Goal: Transaction & Acquisition: Subscribe to service/newsletter

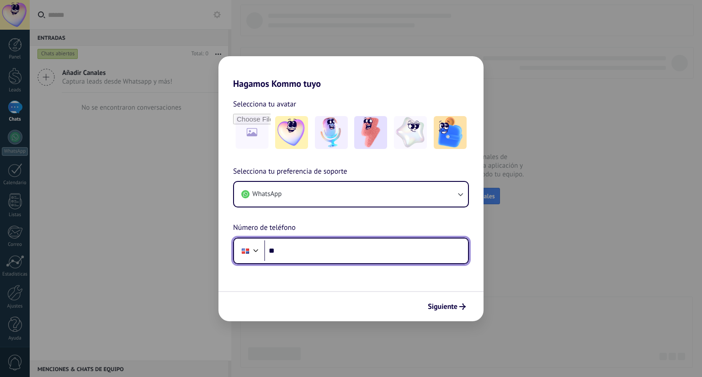
click at [299, 254] on input "**" at bounding box center [366, 250] width 204 height 21
click at [258, 249] on div at bounding box center [255, 249] width 11 height 11
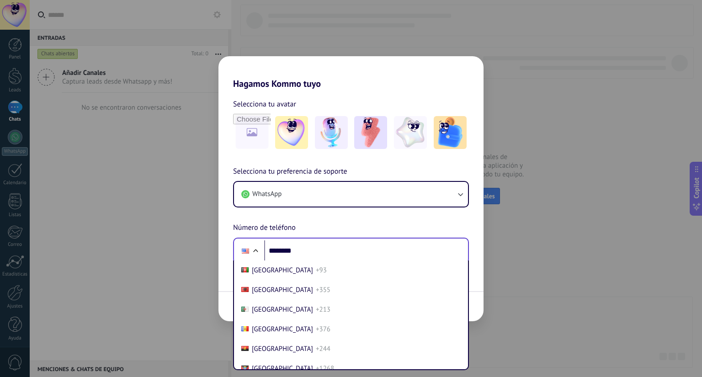
scroll to position [3877, 0]
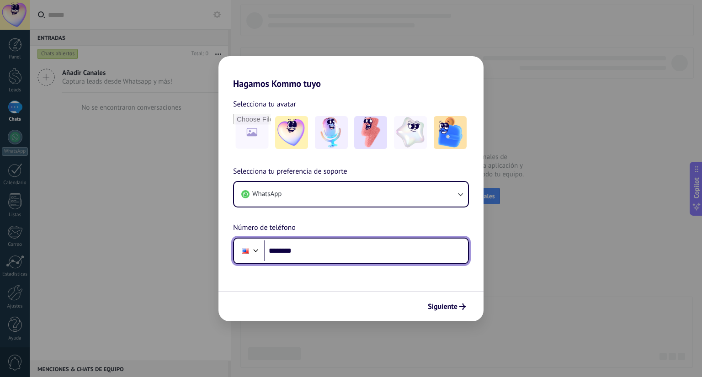
click at [309, 252] on input "********" at bounding box center [366, 250] width 204 height 21
type input "**********"
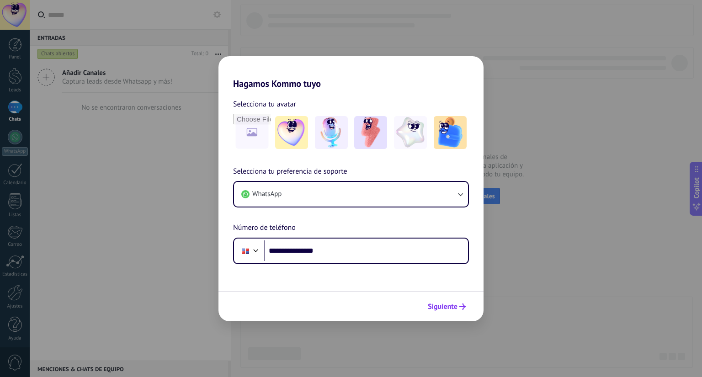
click at [445, 307] on span "Siguiente" at bounding box center [443, 306] width 30 height 6
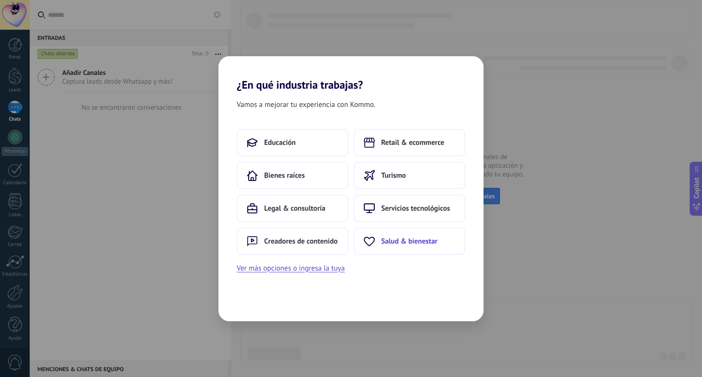
click at [404, 242] on span "Salud & bienestar" at bounding box center [409, 241] width 56 height 9
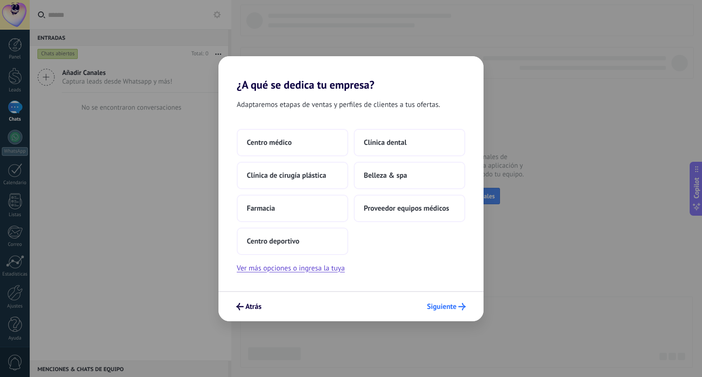
click at [440, 307] on span "Siguiente" at bounding box center [442, 306] width 30 height 6
click at [286, 146] on span "Centro médico" at bounding box center [269, 142] width 45 height 9
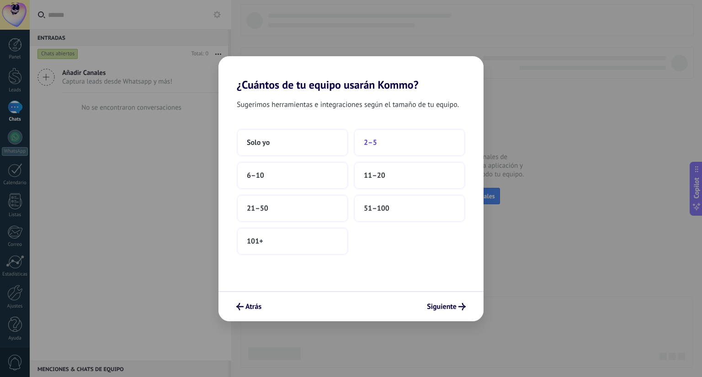
click at [392, 147] on button "2–5" at bounding box center [409, 142] width 111 height 27
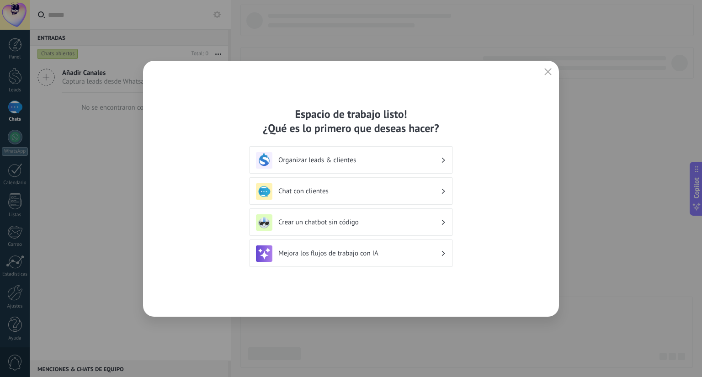
click at [400, 192] on h3 "Chat con clientes" at bounding box center [359, 191] width 162 height 9
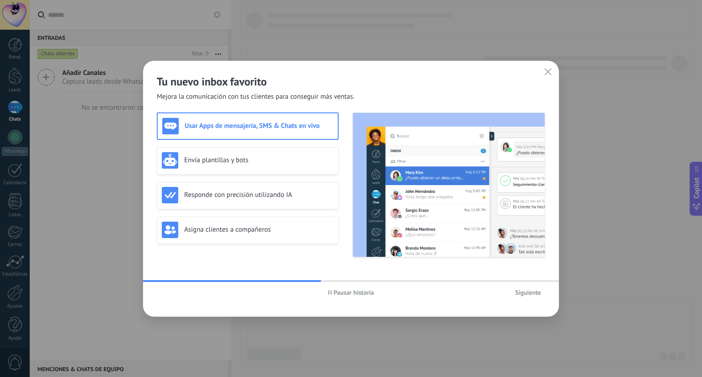
click at [527, 292] on span "Siguiente" at bounding box center [528, 292] width 26 height 6
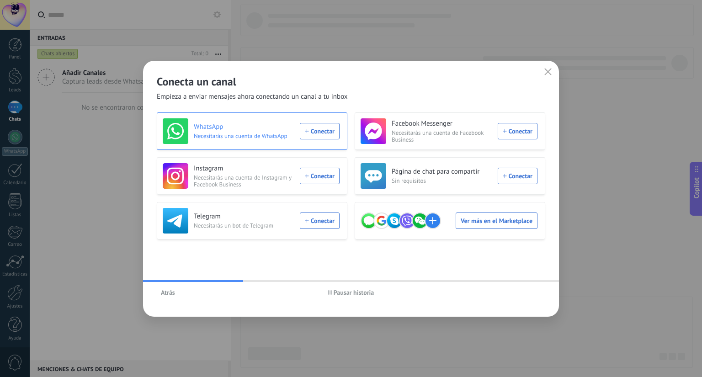
click at [315, 130] on div "WhatsApp Necesitarás una cuenta de WhatsApp Conectar" at bounding box center [251, 131] width 177 height 26
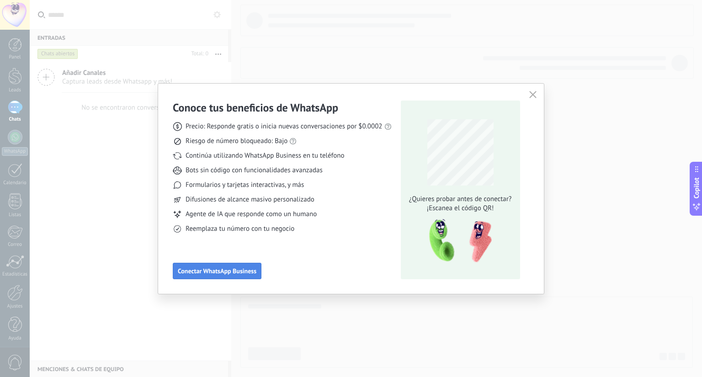
click at [228, 270] on span "Conectar WhatsApp Business" at bounding box center [217, 271] width 79 height 6
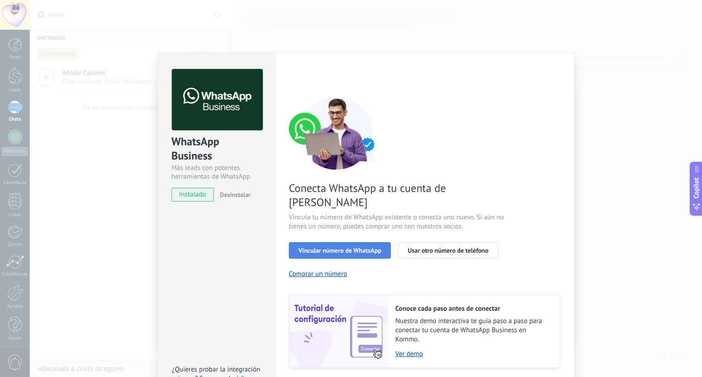
click at [335, 247] on span "Vincular número de WhatsApp" at bounding box center [339, 250] width 83 height 6
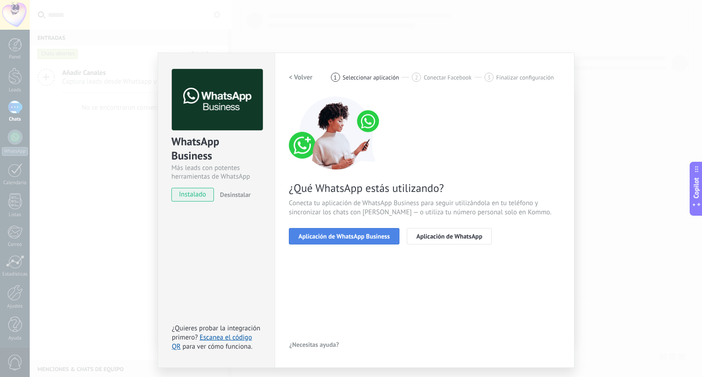
click at [347, 235] on span "Aplicación de WhatsApp Business" at bounding box center [343, 236] width 91 height 6
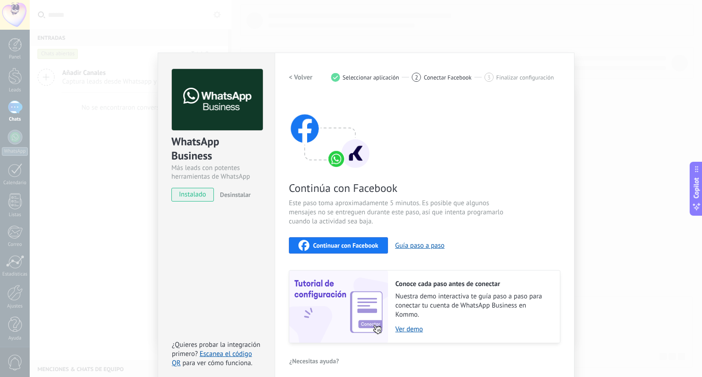
click at [334, 245] on span "Continuar con Facebook" at bounding box center [345, 245] width 65 height 6
click at [330, 242] on span "Continuar con Facebook" at bounding box center [345, 245] width 65 height 6
click at [188, 195] on span "instalado" at bounding box center [193, 195] width 42 height 14
click at [218, 354] on link "Escanea el código QR" at bounding box center [212, 358] width 80 height 18
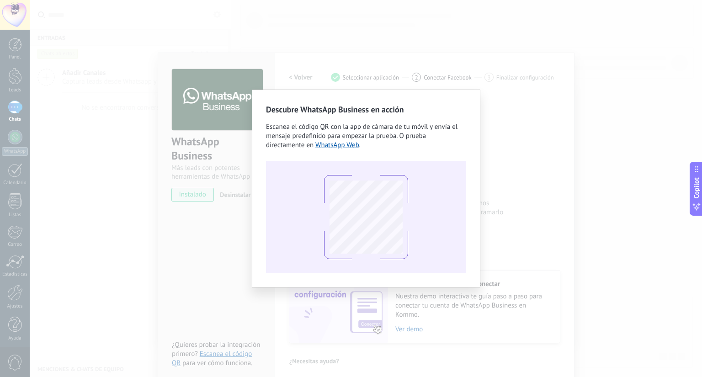
click at [499, 151] on div "Descubre WhatsApp Business en acción Escanea el código QR con la app [PERSON_NA…" at bounding box center [366, 188] width 672 height 377
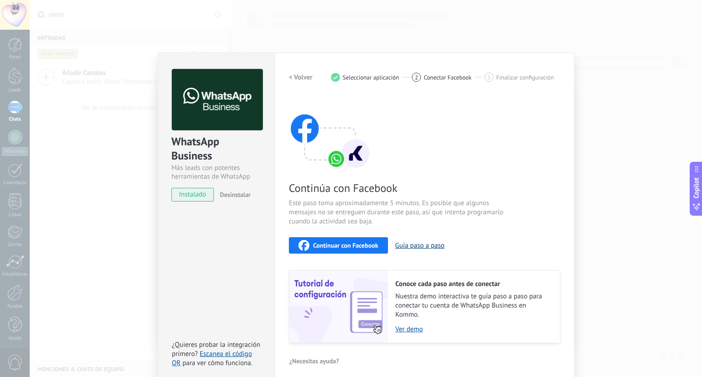
click at [409, 244] on button "Guía paso a paso" at bounding box center [419, 245] width 49 height 9
click at [700, 195] on div "Copilot" at bounding box center [697, 188] width 10 height 46
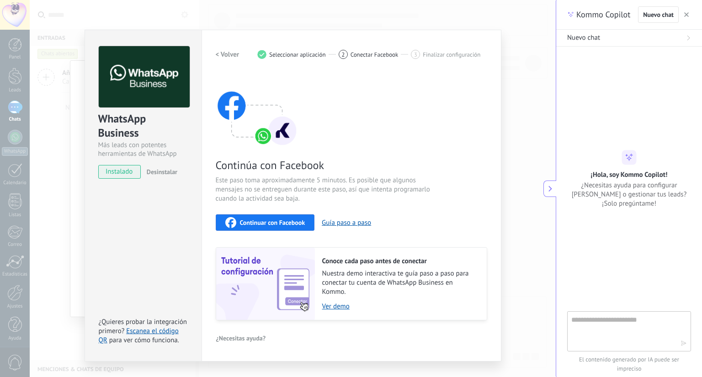
click at [610, 336] on textarea at bounding box center [622, 330] width 103 height 33
type textarea "**********"
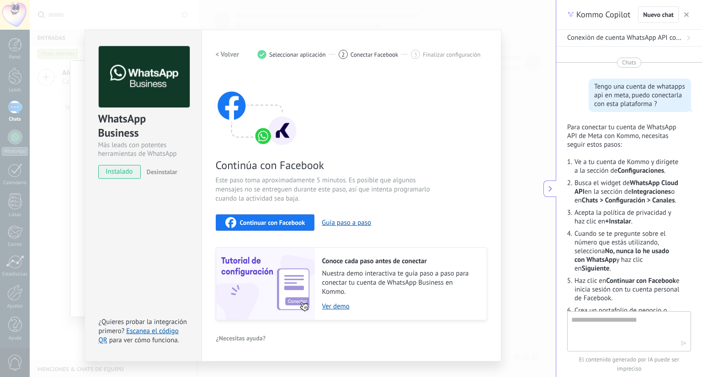
scroll to position [445, 0]
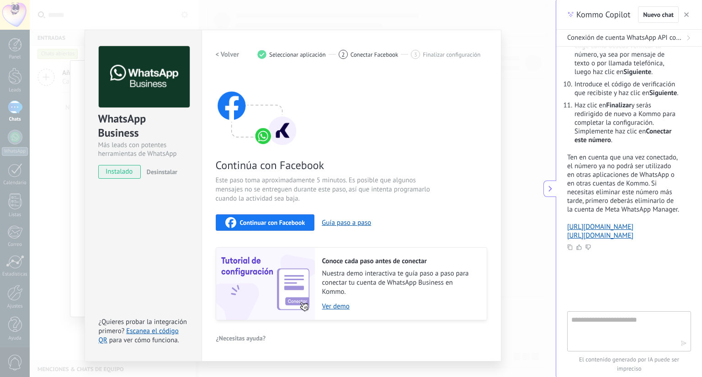
click at [618, 153] on p "Ten en cuenta que una vez conectado, el número ya no podrá ser utilizado en otr…" at bounding box center [623, 183] width 113 height 61
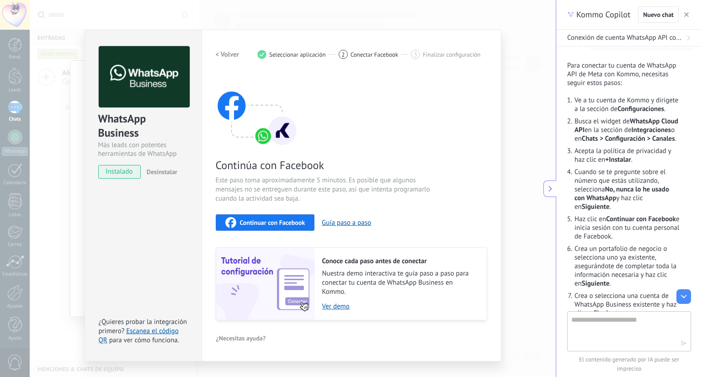
scroll to position [43, 0]
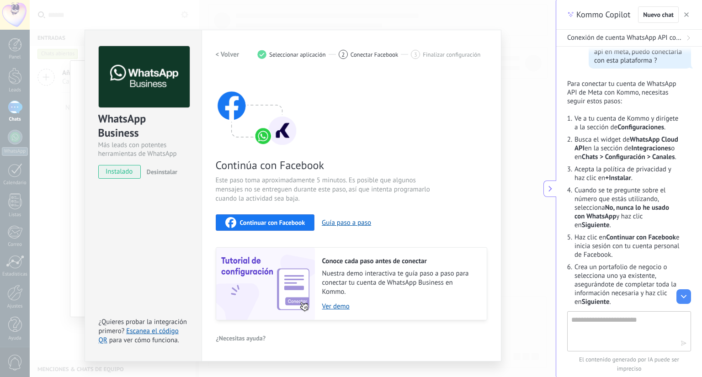
click at [226, 55] on h2 "< Volver" at bounding box center [228, 54] width 24 height 9
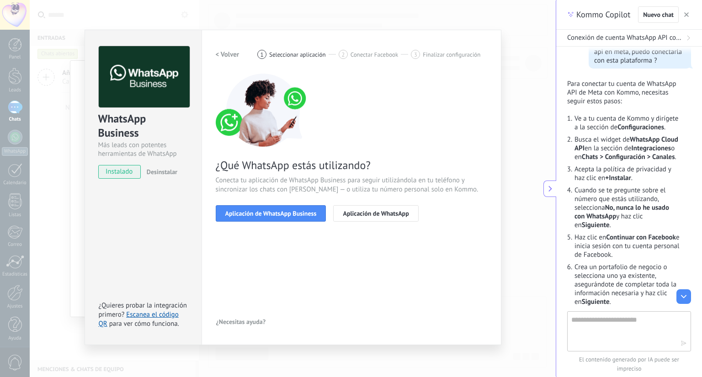
click at [226, 52] on h2 "< Volver" at bounding box center [228, 54] width 24 height 9
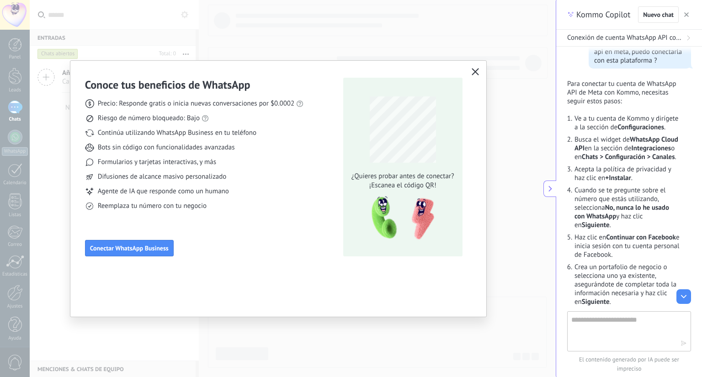
click at [474, 69] on icon "button" at bounding box center [474, 71] width 7 height 7
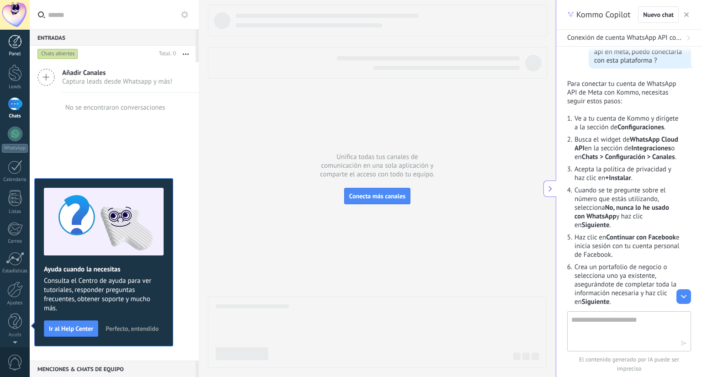
scroll to position [0, 0]
click at [18, 294] on div at bounding box center [15, 293] width 16 height 16
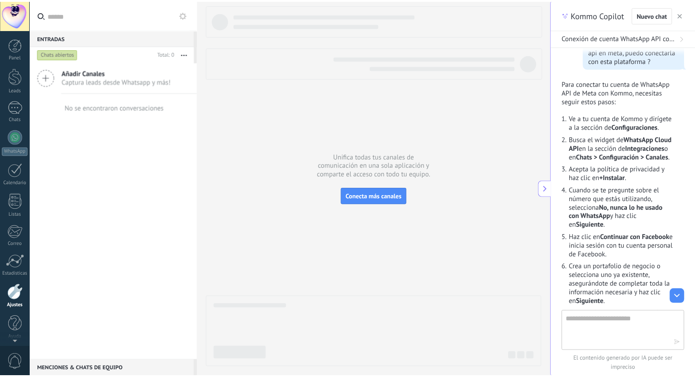
scroll to position [3, 0]
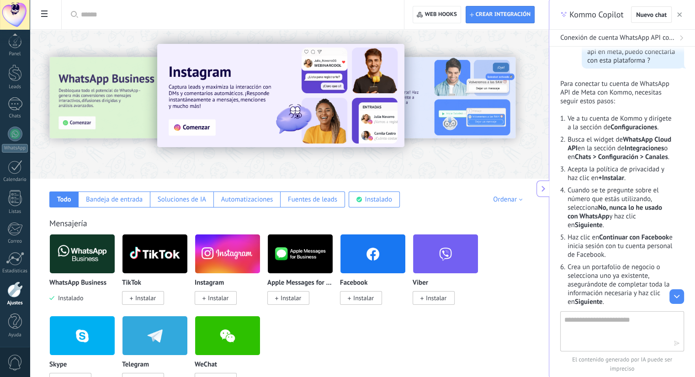
click at [334, 328] on div "WhatsApp Business Instalado TikTok Instalar Instagram Instalar Apple Messages f…" at bounding box center [293, 316] width 489 height 164
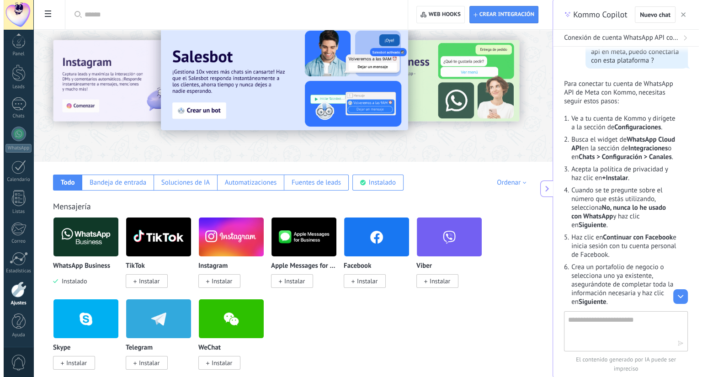
scroll to position [0, 0]
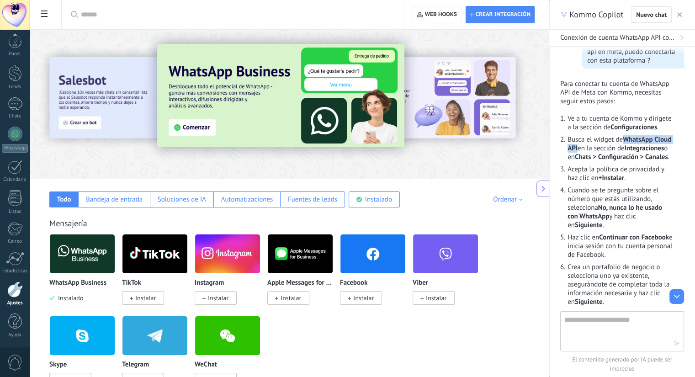
drag, startPoint x: 629, startPoint y: 148, endPoint x: 596, endPoint y: 160, distance: 35.0
click at [596, 160] on li "Busca el widget de WhatsApp Cloud API en la sección de Integraciones o en Chats…" at bounding box center [620, 148] width 106 height 26
copy strong "WhatsApp Cloud API"
click at [168, 16] on input "text" at bounding box center [236, 15] width 310 height 10
paste input "**********"
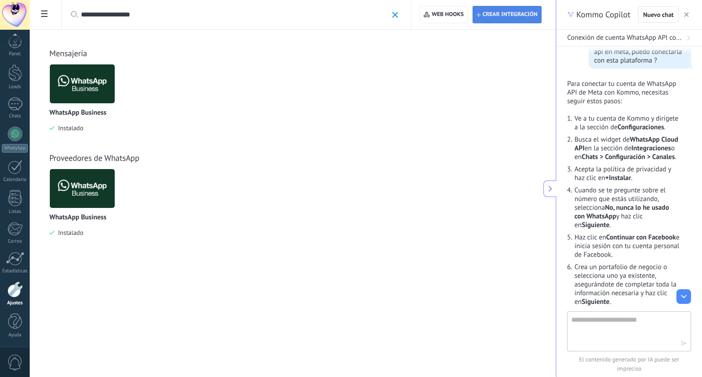
type input "**********"
click at [493, 10] on span "Crear integración" at bounding box center [507, 14] width 61 height 16
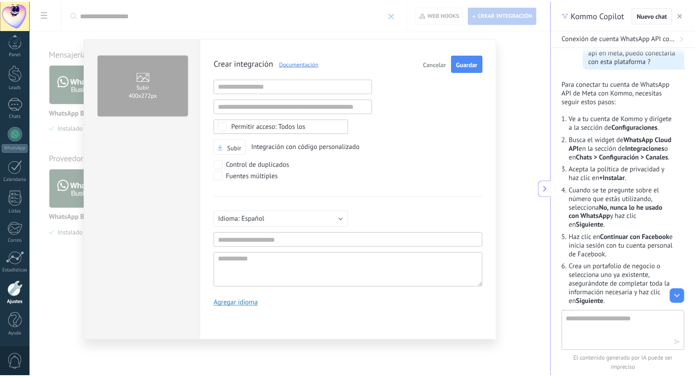
scroll to position [9, 0]
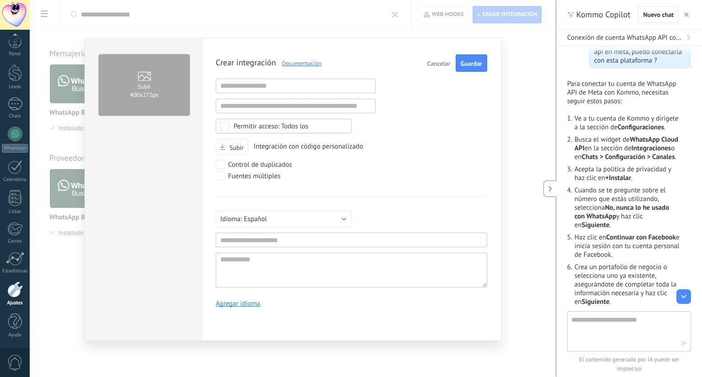
click at [438, 63] on span "Cancelar" at bounding box center [438, 63] width 23 height 6
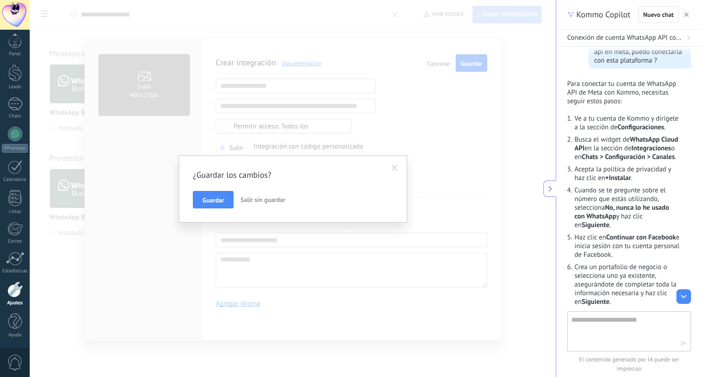
click at [270, 203] on span "Salir sin guardar" at bounding box center [262, 200] width 45 height 8
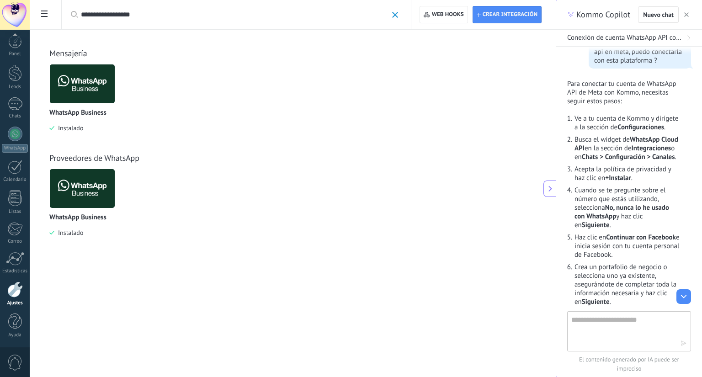
click at [397, 16] on span at bounding box center [395, 15] width 6 height 6
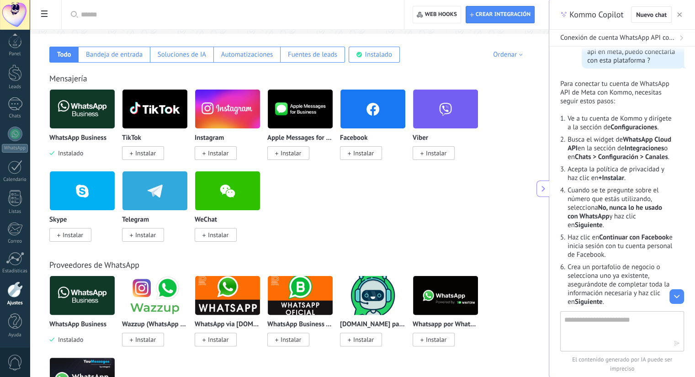
scroll to position [146, 0]
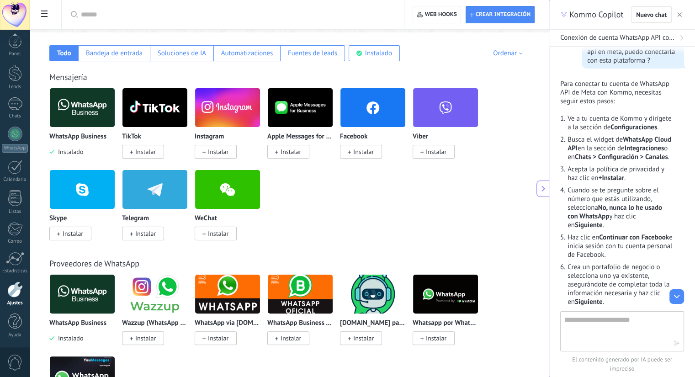
click at [298, 289] on img at bounding box center [300, 294] width 65 height 44
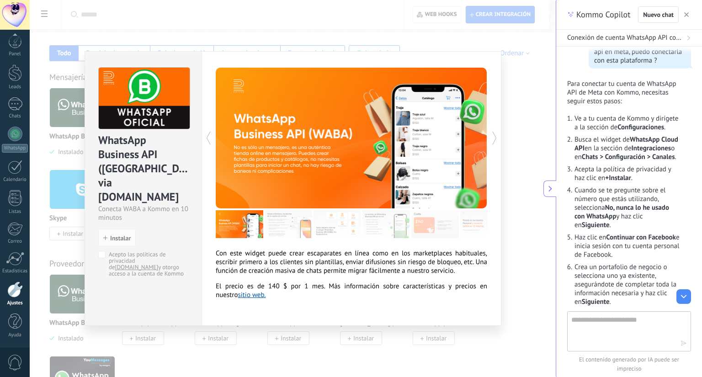
click at [519, 211] on div "WhatsApp Business API ([GEOGRAPHIC_DATA]) via [DOMAIN_NAME] Conecta WABA a Komm…" at bounding box center [293, 188] width 526 height 377
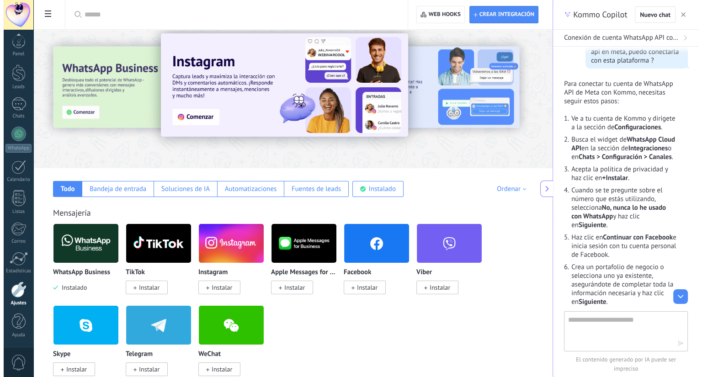
scroll to position [0, 0]
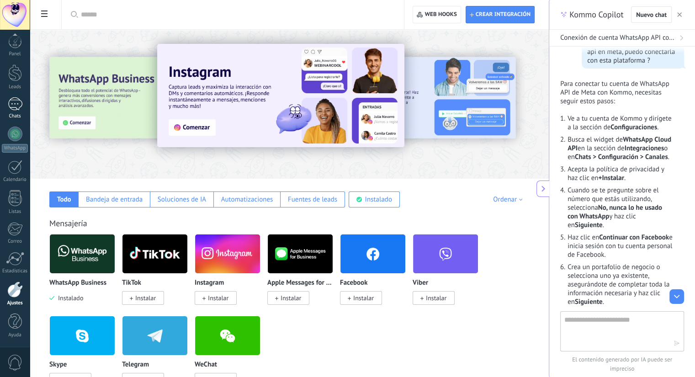
click at [18, 104] on div at bounding box center [15, 103] width 15 height 13
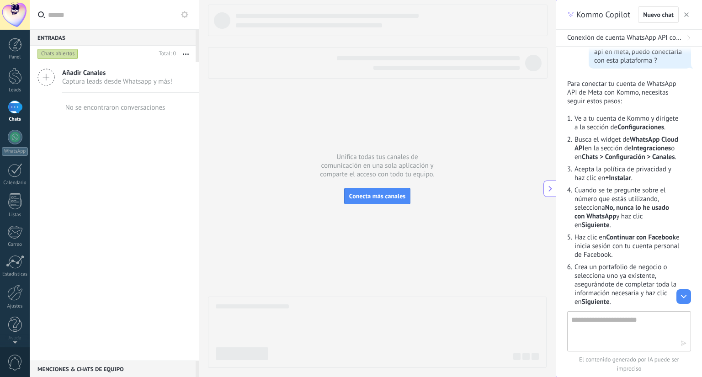
click at [186, 14] on use at bounding box center [184, 14] width 7 height 7
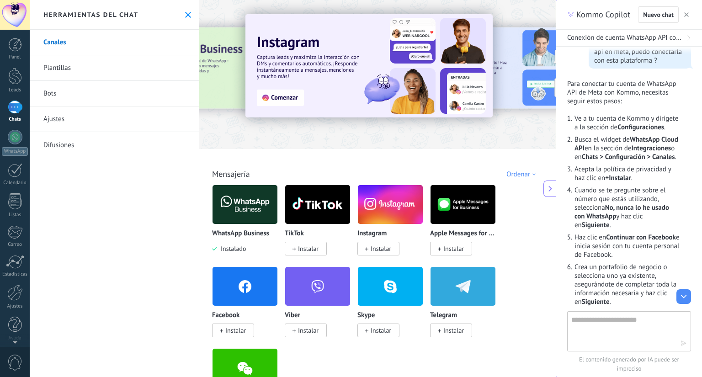
click at [108, 119] on link "Ajustes" at bounding box center [114, 119] width 169 height 26
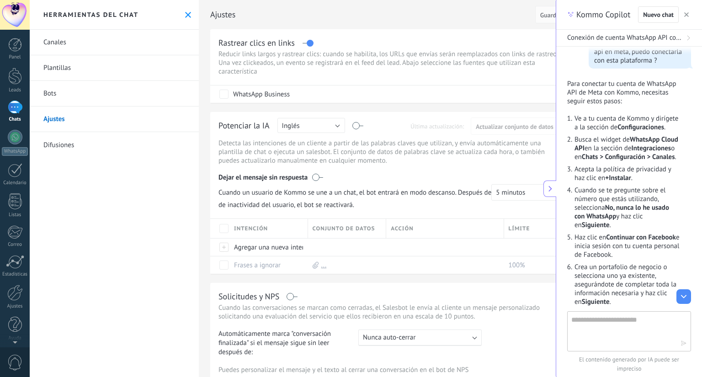
click at [89, 37] on link "Canales" at bounding box center [114, 43] width 169 height 26
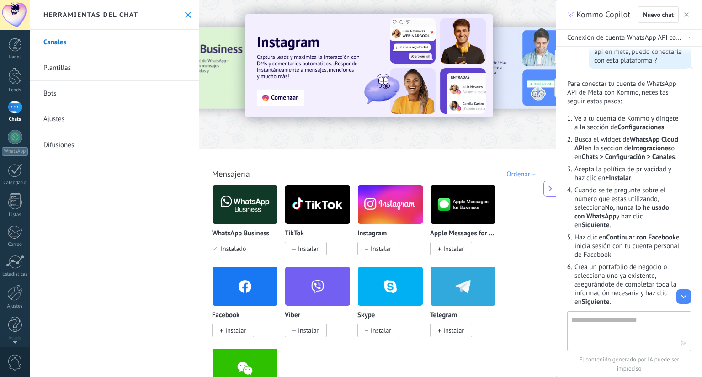
click at [523, 253] on div "WhatsApp Business Instalado TikTok Instalar Instagram Instalar Apple Messages f…" at bounding box center [382, 307] width 340 height 245
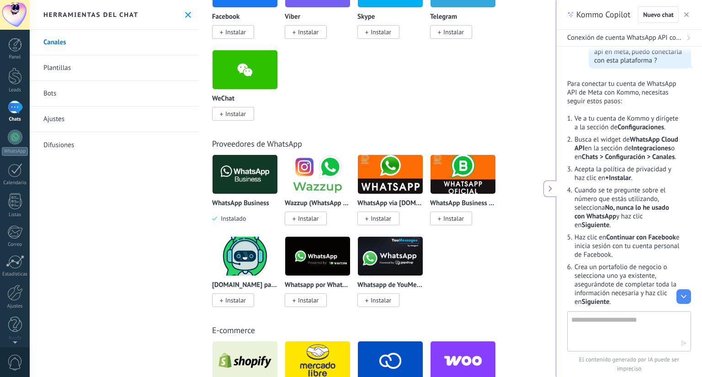
scroll to position [311, 0]
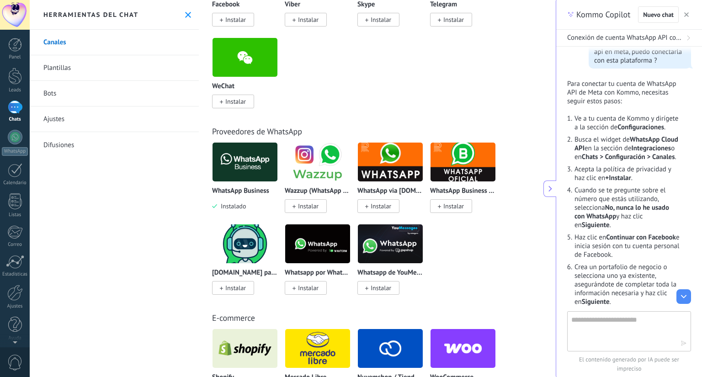
click at [638, 259] on li "Haz clic en Continuar con Facebook e inicia sesión con tu cuenta personal de Fa…" at bounding box center [626, 246] width 106 height 26
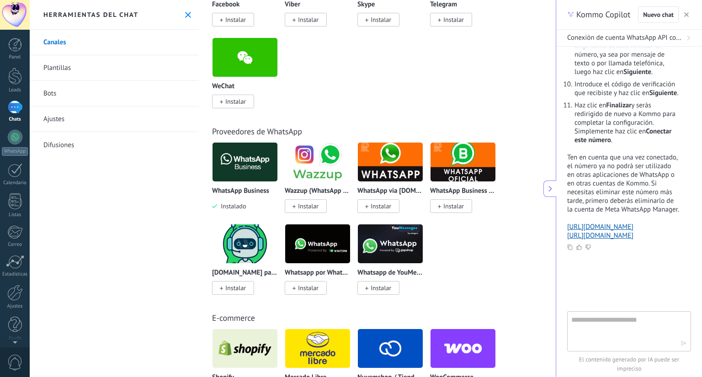
scroll to position [418, 0]
click at [602, 231] on link "[URL][DOMAIN_NAME]" at bounding box center [600, 226] width 66 height 9
click at [620, 240] on link "[URL][DOMAIN_NAME]" at bounding box center [600, 235] width 66 height 9
click at [21, 141] on link "WhatsApp" at bounding box center [15, 143] width 30 height 26
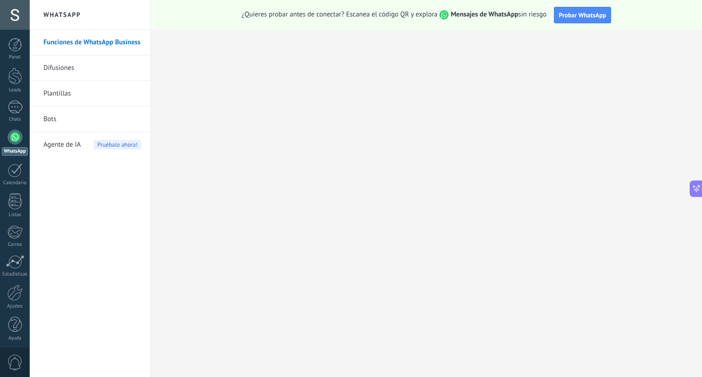
scroll to position [466, 0]
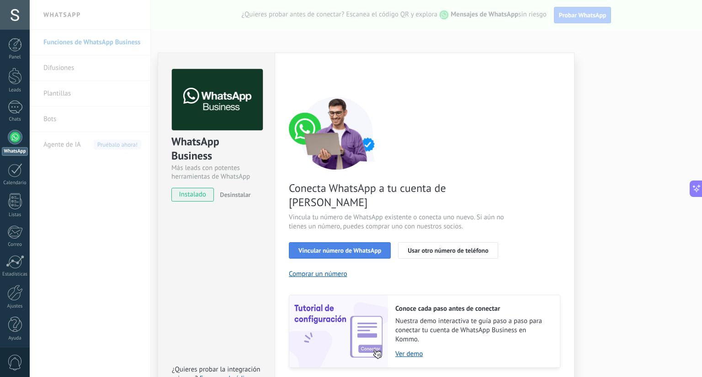
click at [346, 247] on span "Vincular número de WhatsApp" at bounding box center [339, 250] width 83 height 6
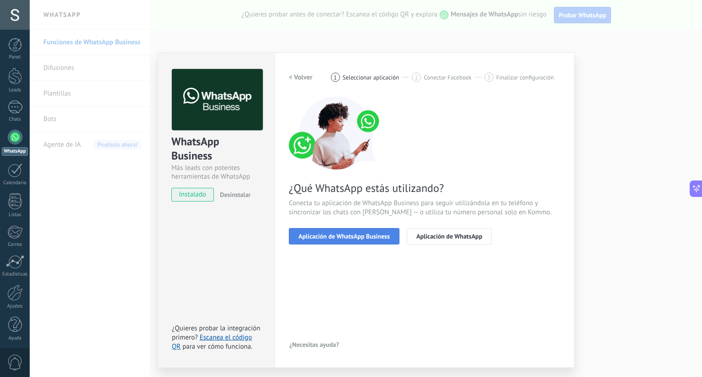
click at [362, 236] on span "Aplicación de WhatsApp Business" at bounding box center [343, 236] width 91 height 6
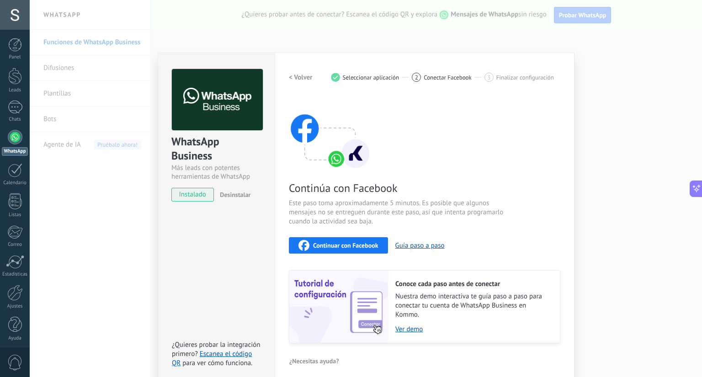
click at [336, 244] on span "Continuar con Facebook" at bounding box center [345, 245] width 65 height 6
click at [694, 184] on icon at bounding box center [697, 189] width 10 height 10
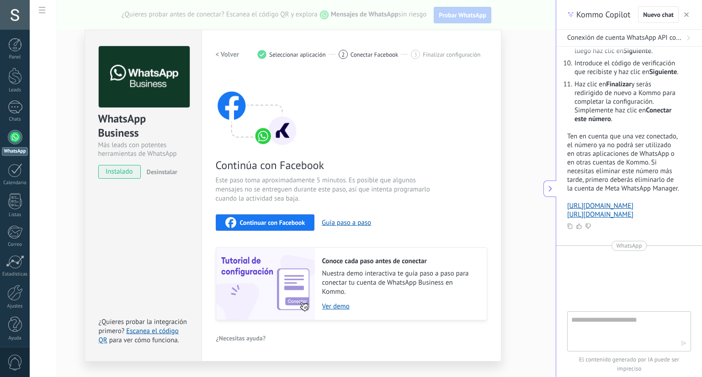
click at [599, 331] on textarea at bounding box center [622, 330] width 103 height 33
type textarea "**********"
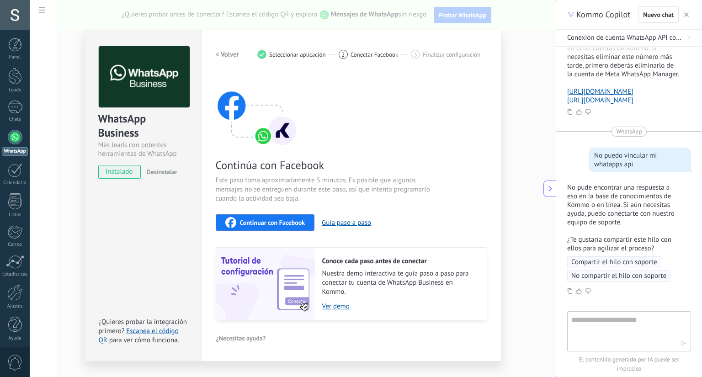
scroll to position [625, 0]
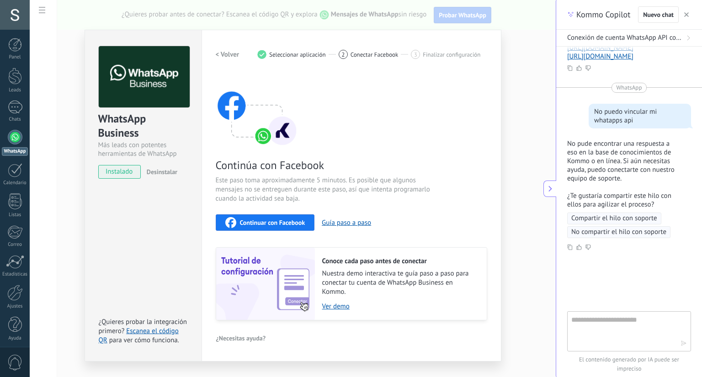
click at [597, 337] on textarea at bounding box center [622, 330] width 103 height 33
type textarea "**********"
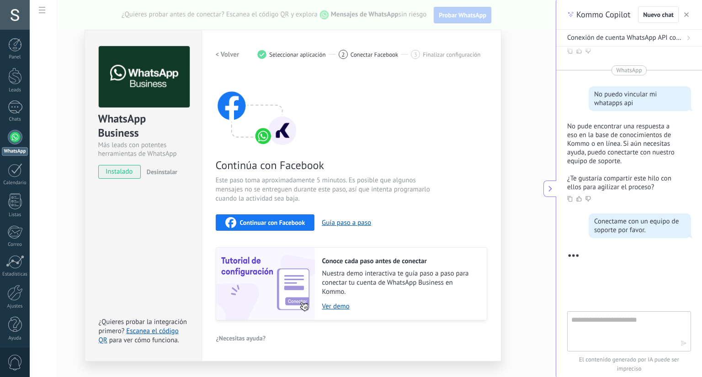
scroll to position [643, 0]
click at [225, 52] on h2 "< Volver" at bounding box center [228, 54] width 24 height 9
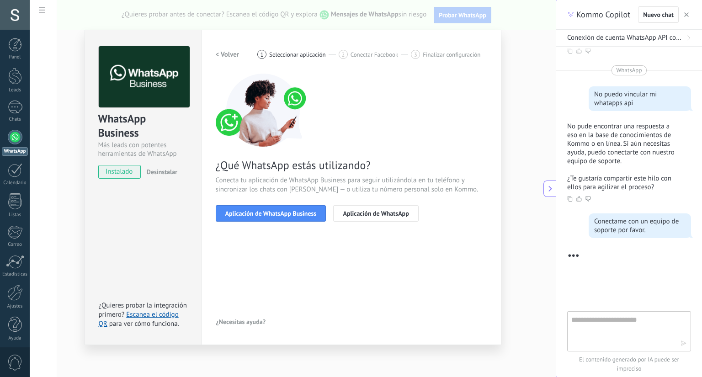
click at [225, 52] on h2 "< Volver" at bounding box center [228, 54] width 24 height 9
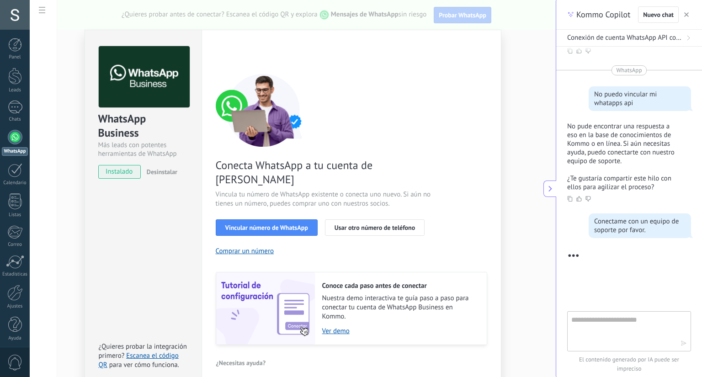
click at [514, 155] on div "WhatsApp Business Más leads con potentes herramientas de WhatsApp instalado Des…" at bounding box center [293, 188] width 526 height 377
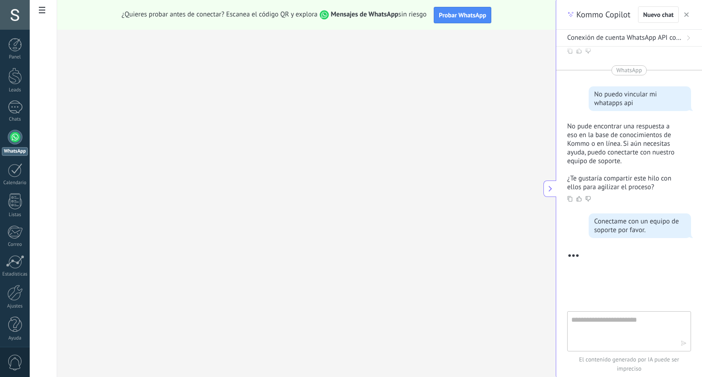
scroll to position [658, 0]
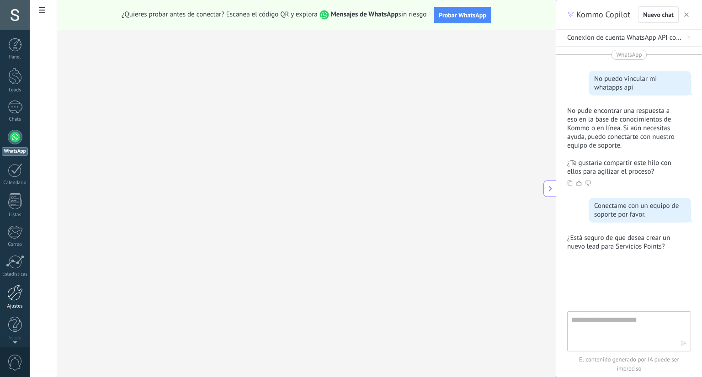
click at [13, 301] on div at bounding box center [15, 293] width 16 height 16
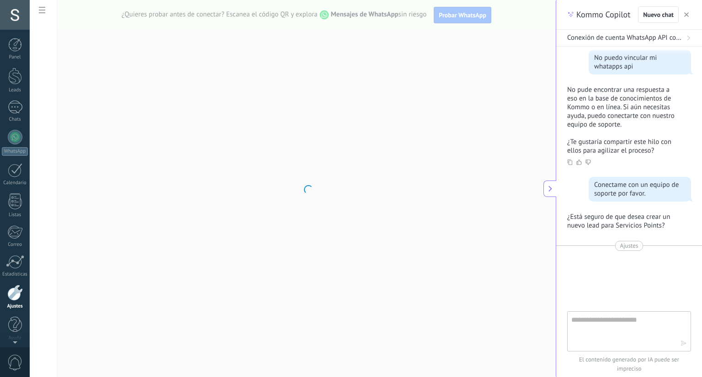
scroll to position [3, 0]
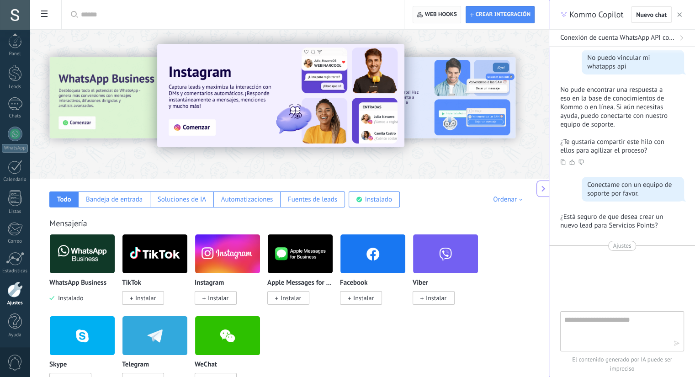
click at [440, 14] on span "Web hooks 0" at bounding box center [441, 14] width 32 height 7
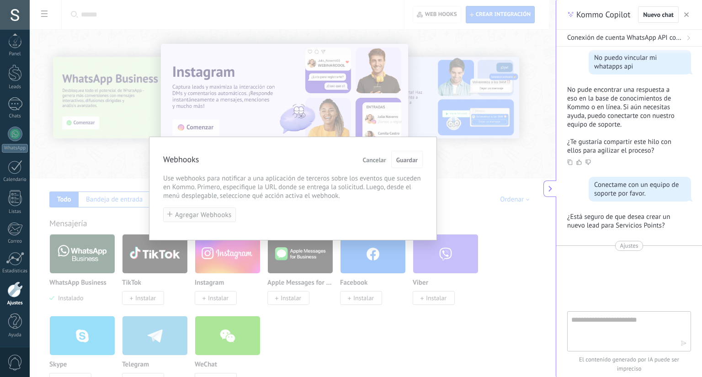
click at [206, 212] on span "Agregar Webhooks" at bounding box center [203, 215] width 57 height 7
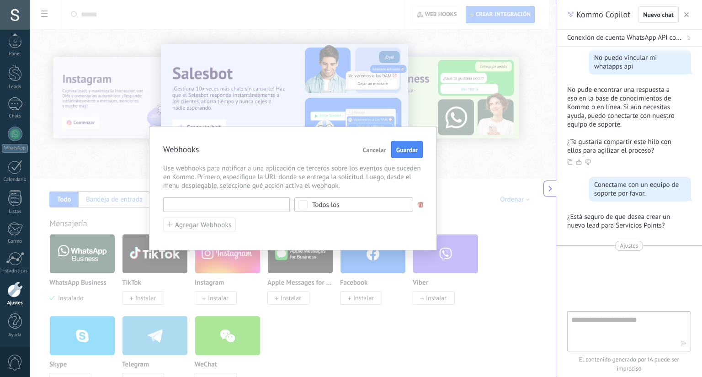
click at [242, 199] on input "text" at bounding box center [226, 204] width 127 height 15
type input "********"
click at [356, 207] on div "Todos los" at bounding box center [353, 204] width 119 height 15
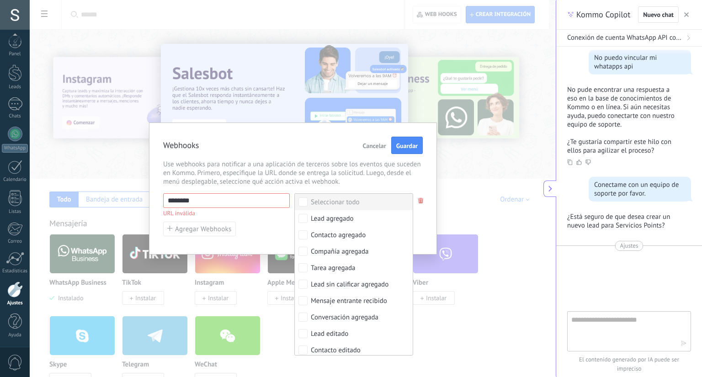
click at [401, 170] on span "Use webhooks para notificar a una aplicación de terceros sobre los eventos que …" at bounding box center [292, 173] width 259 height 26
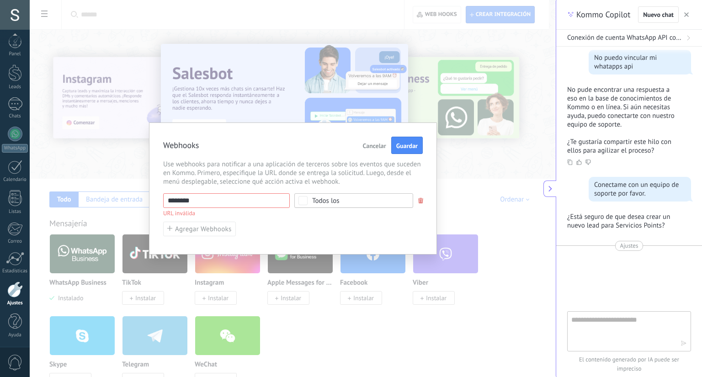
click at [376, 144] on span "Cancelar" at bounding box center [374, 146] width 23 height 6
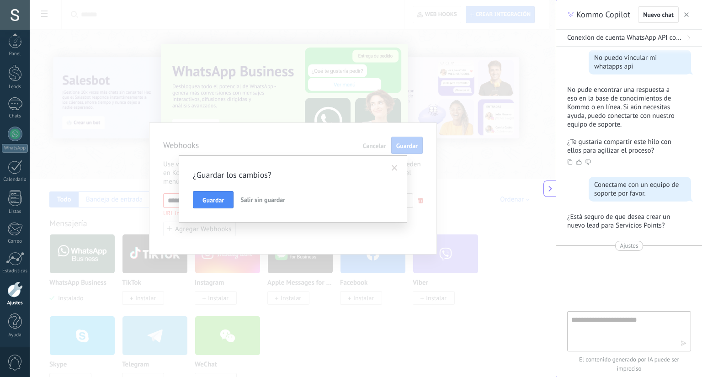
click at [619, 327] on textarea at bounding box center [622, 330] width 103 height 33
type textarea "**"
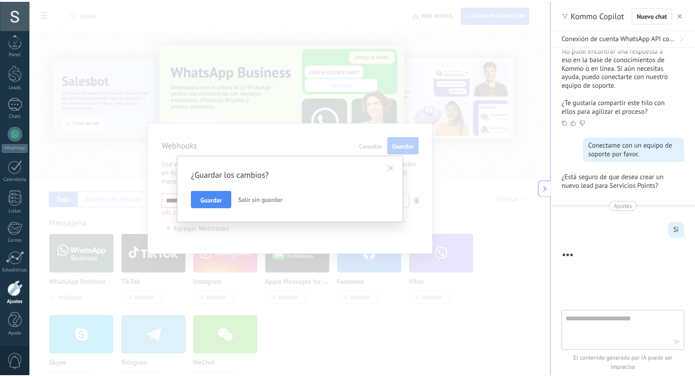
scroll to position [719, 0]
click at [397, 169] on span at bounding box center [395, 168] width 6 height 6
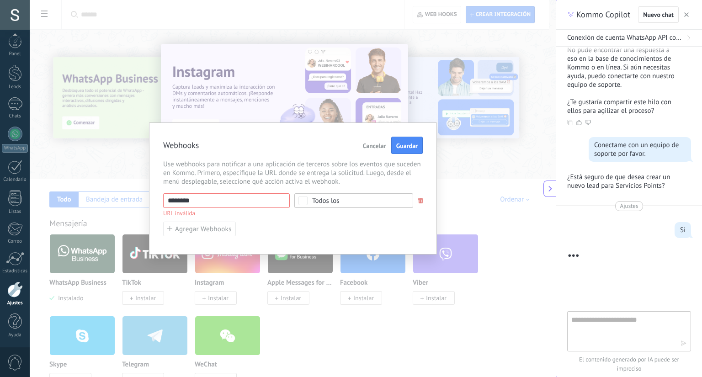
click at [374, 145] on span "Cancelar" at bounding box center [374, 146] width 23 height 6
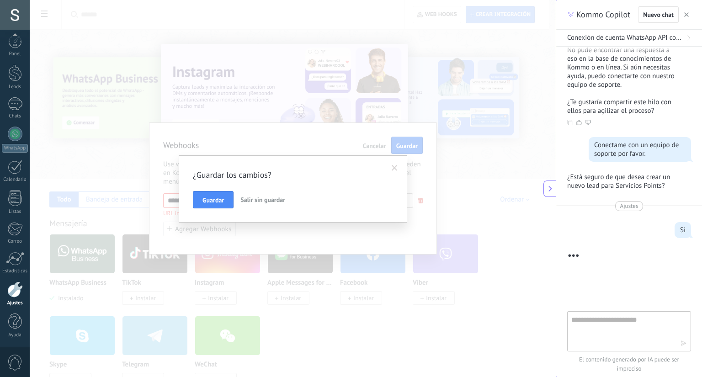
click at [266, 200] on span "Salir sin guardar" at bounding box center [262, 200] width 45 height 8
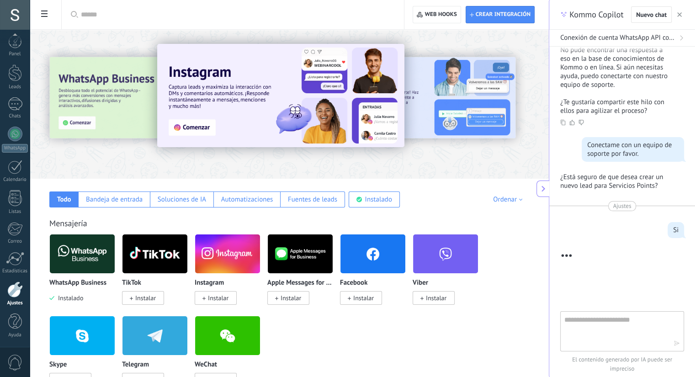
scroll to position [772, 0]
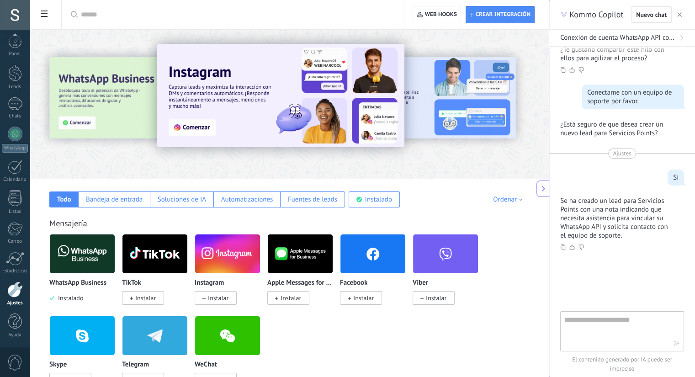
click at [594, 328] on textarea at bounding box center [615, 330] width 103 height 33
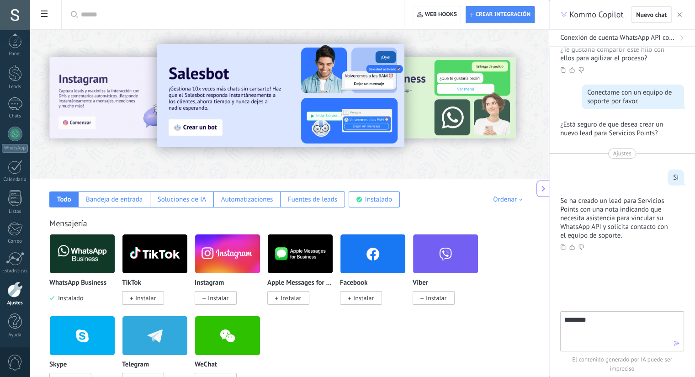
type textarea "*********"
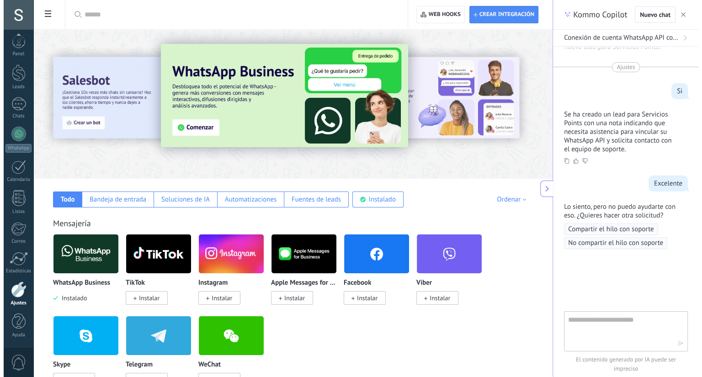
scroll to position [867, 0]
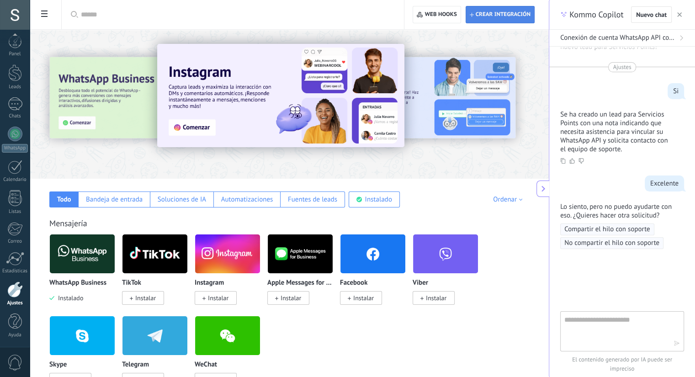
click at [492, 14] on span "Crear integración" at bounding box center [503, 14] width 55 height 7
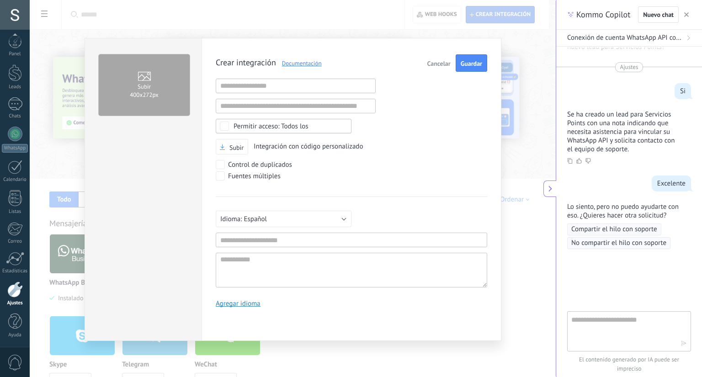
scroll to position [9, 0]
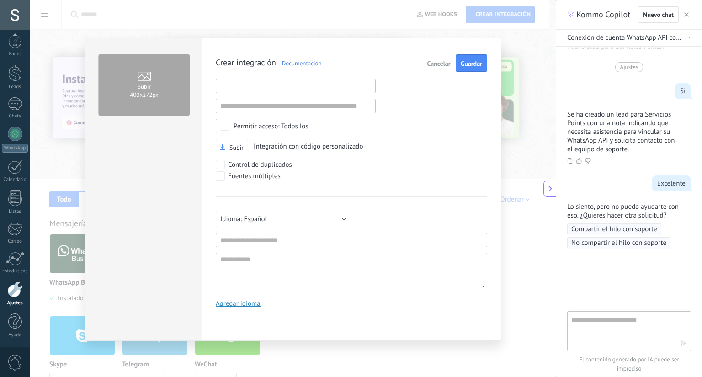
click at [328, 86] on input "text" at bounding box center [296, 86] width 160 height 15
click at [314, 106] on input "text" at bounding box center [296, 106] width 160 height 15
click at [430, 65] on span "Cancelar" at bounding box center [438, 63] width 23 height 6
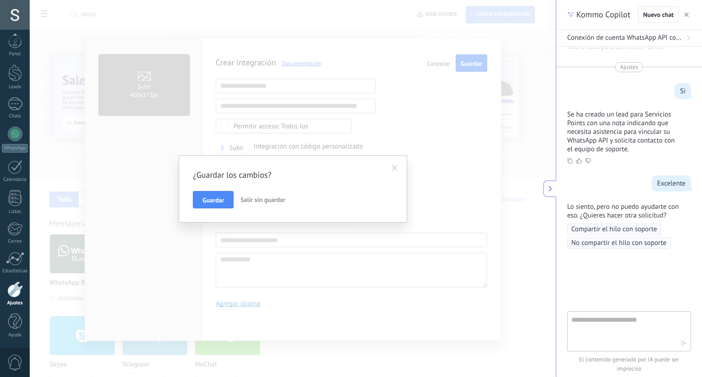
click at [264, 200] on span "Salir sin guardar" at bounding box center [262, 200] width 45 height 8
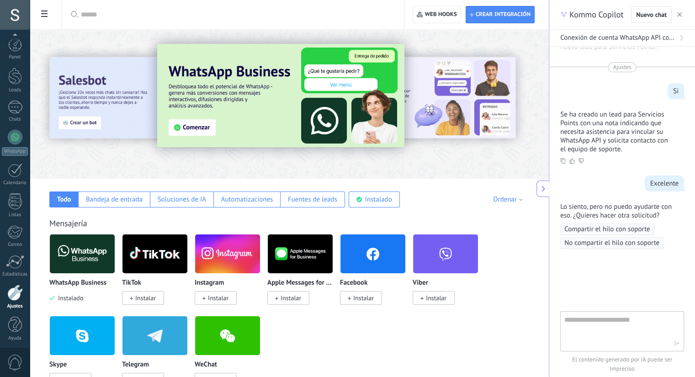
scroll to position [3, 0]
